Goal: Task Accomplishment & Management: Manage account settings

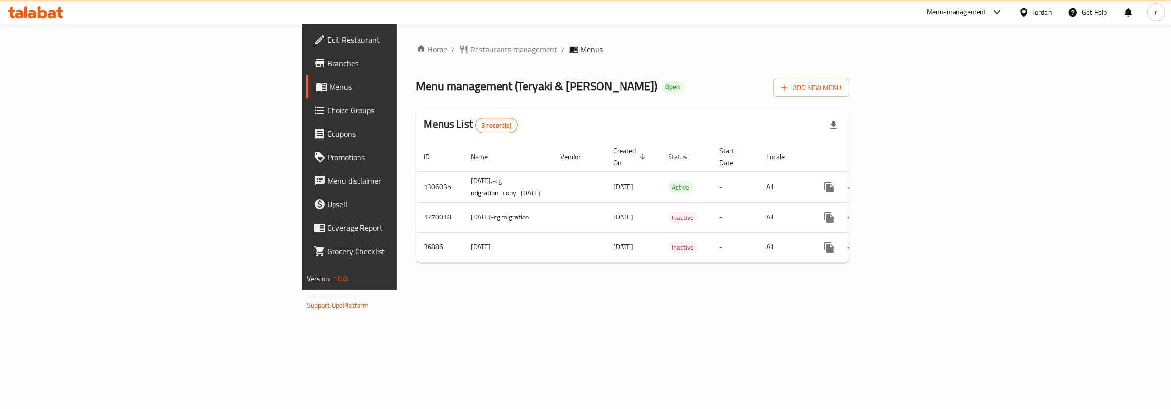
click at [328, 108] on span "Choice Groups" at bounding box center [409, 110] width 162 height 12
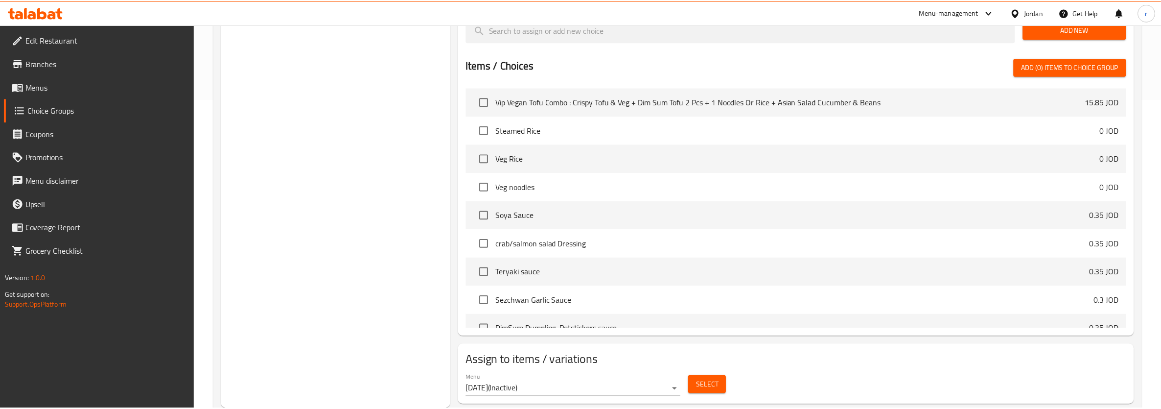
scroll to position [338, 0]
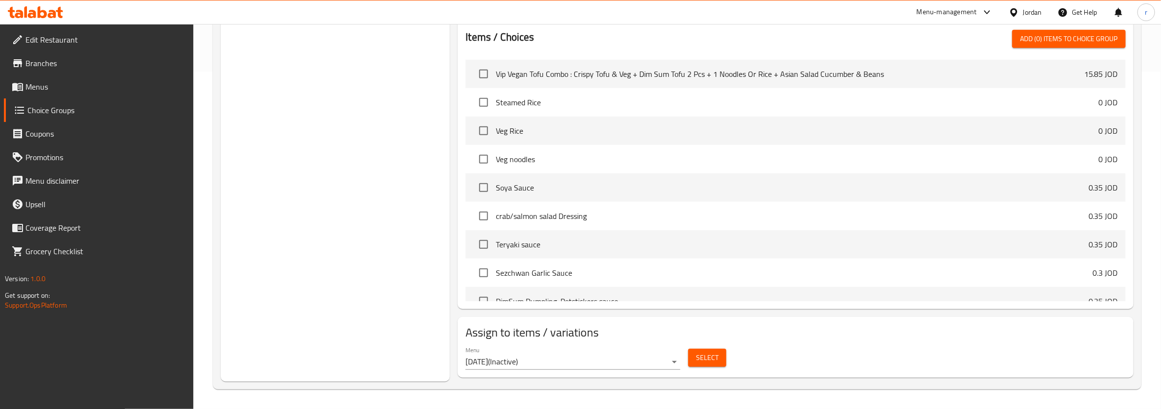
click at [316, 370] on div "Choice Groups Your Choice of: 3 Your Choice Of Dips & Side Sauces : 8 Sides And…" at bounding box center [335, 77] width 229 height 609
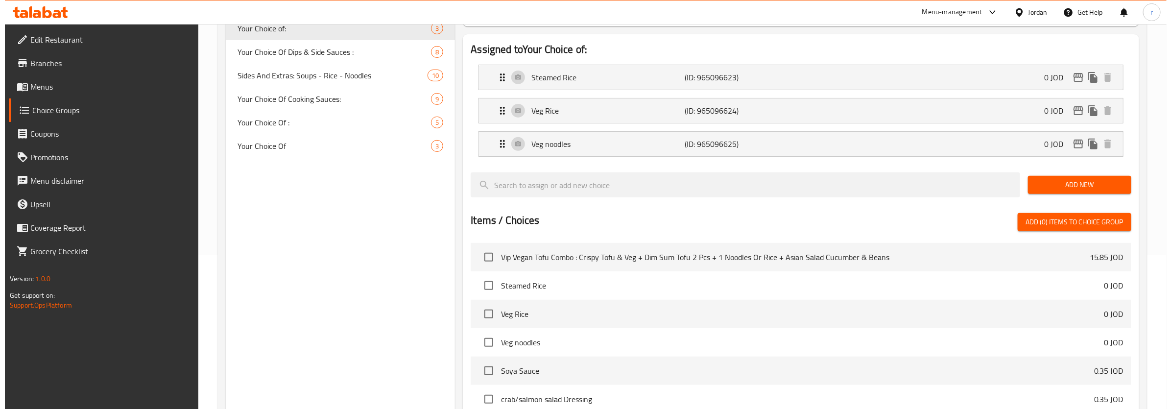
scroll to position [0, 0]
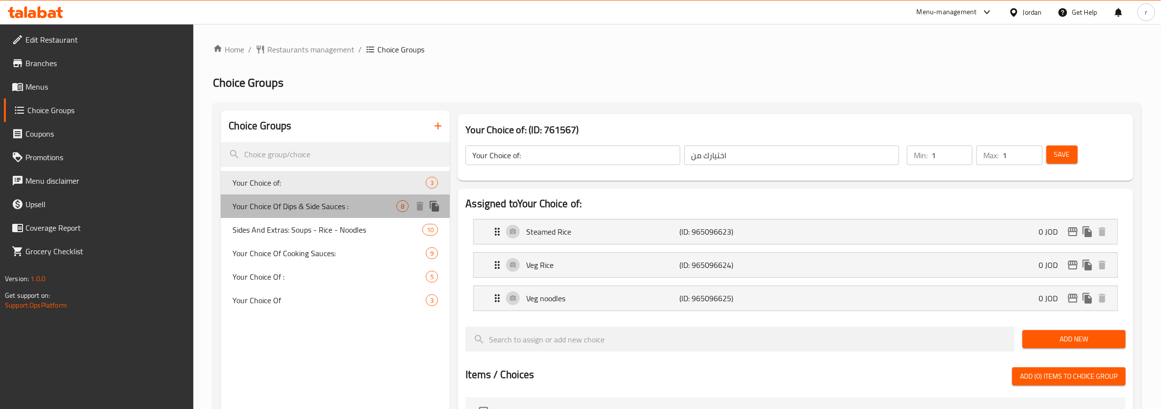
click at [341, 203] on span "Your Choice Of Dips & Side Sauces :" at bounding box center [315, 206] width 164 height 12
type input "Your Choice Of Dips & Side Sauces :"
type input "اختيارك من [DEMOGRAPHIC_DATA] والغموس:"
type input "0"
type input "7"
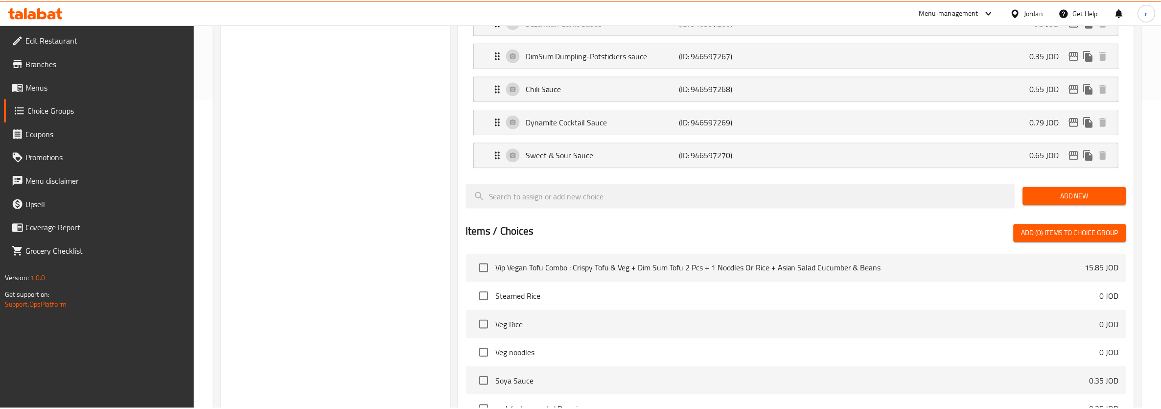
scroll to position [505, 0]
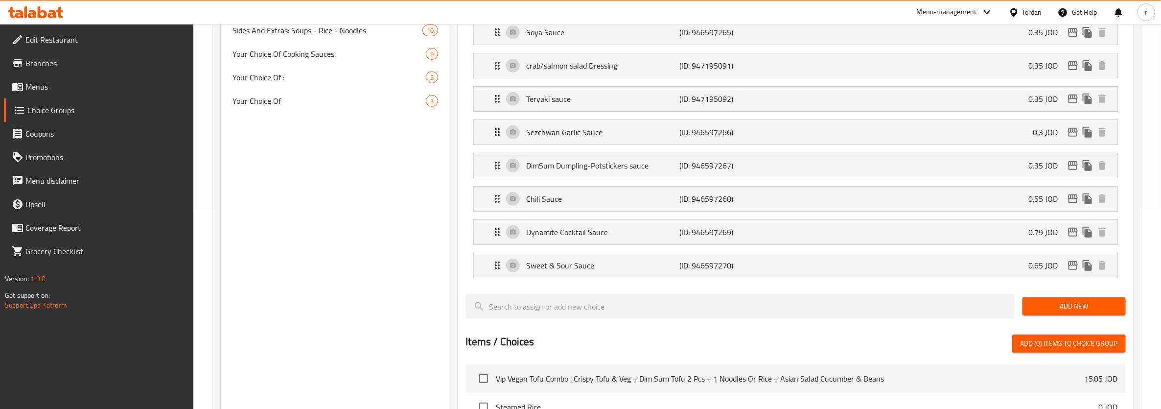
scroll to position [0, 0]
